Goal: Find specific page/section: Find specific page/section

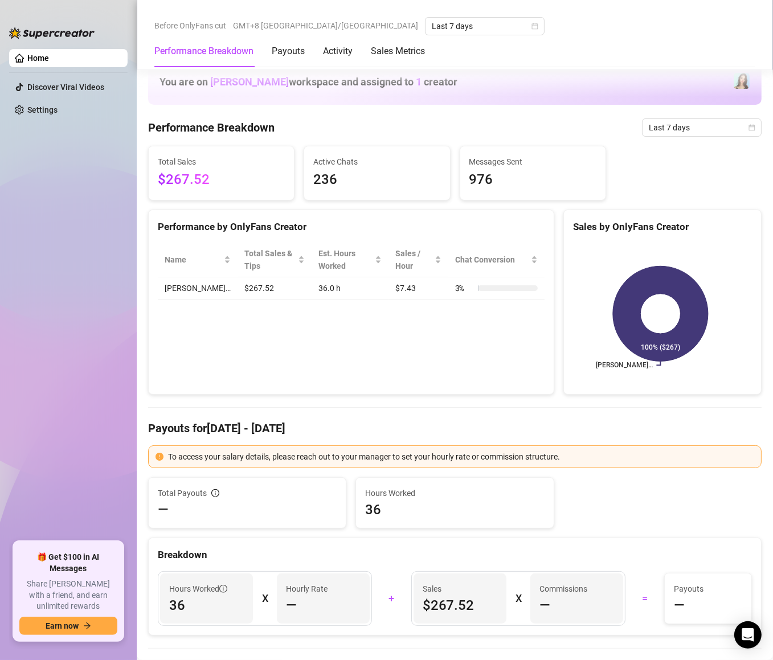
scroll to position [752, 0]
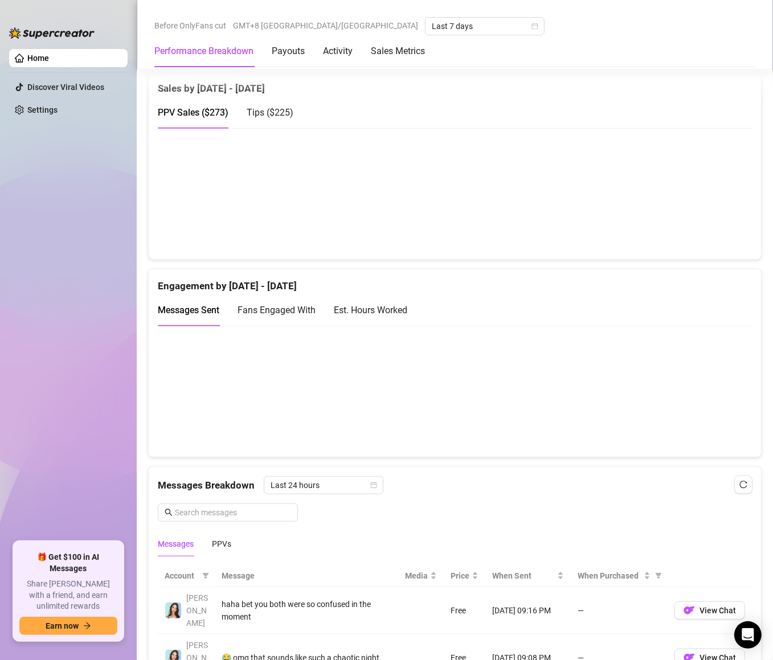
scroll to position [821, 0]
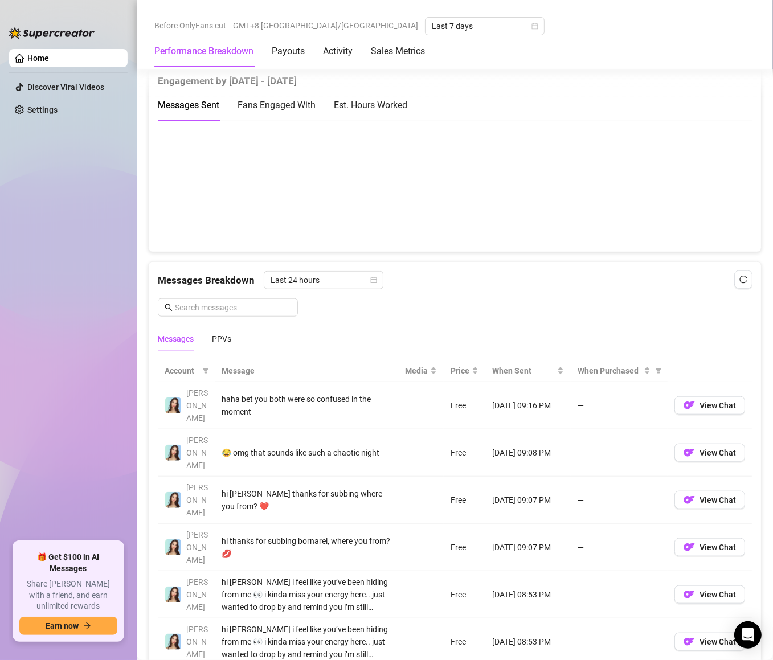
drag, startPoint x: 236, startPoint y: 331, endPoint x: 233, endPoint y: 337, distance: 7.4
click at [235, 332] on div "Messages PPVs" at bounding box center [455, 339] width 594 height 26
click at [233, 339] on div "Messages PPVs" at bounding box center [455, 339] width 594 height 26
click at [228, 342] on div "PPVs" at bounding box center [221, 339] width 19 height 13
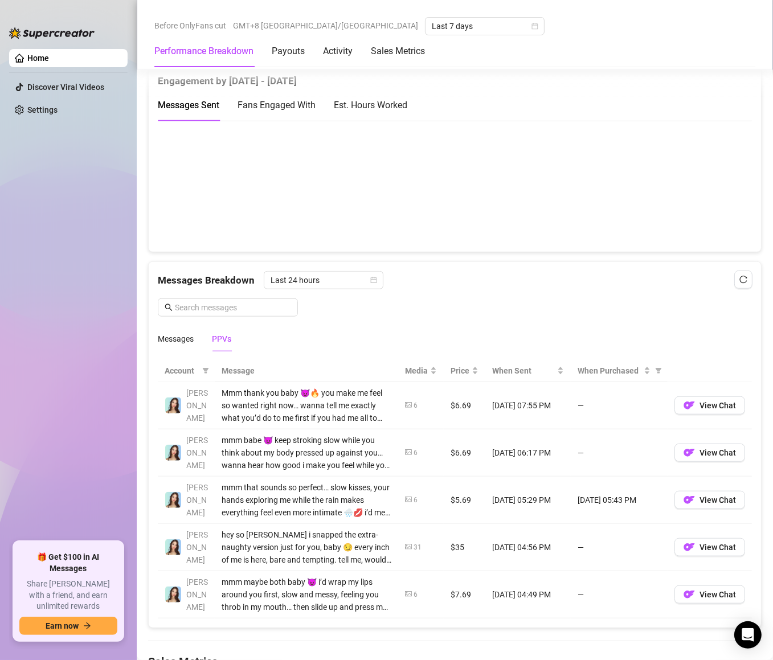
click at [337, 337] on div "Messages PPVs" at bounding box center [455, 339] width 594 height 26
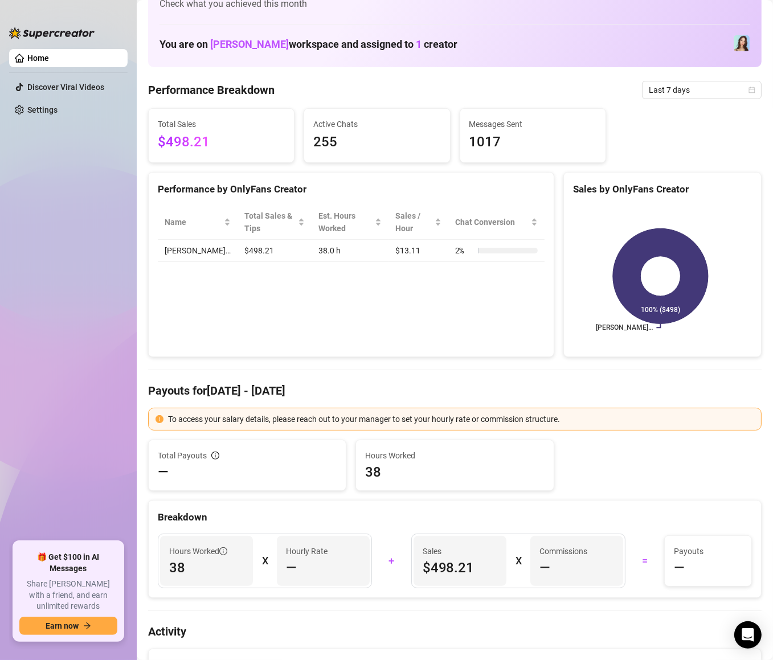
scroll to position [0, 0]
